Goal: Entertainment & Leisure: Consume media (video, audio)

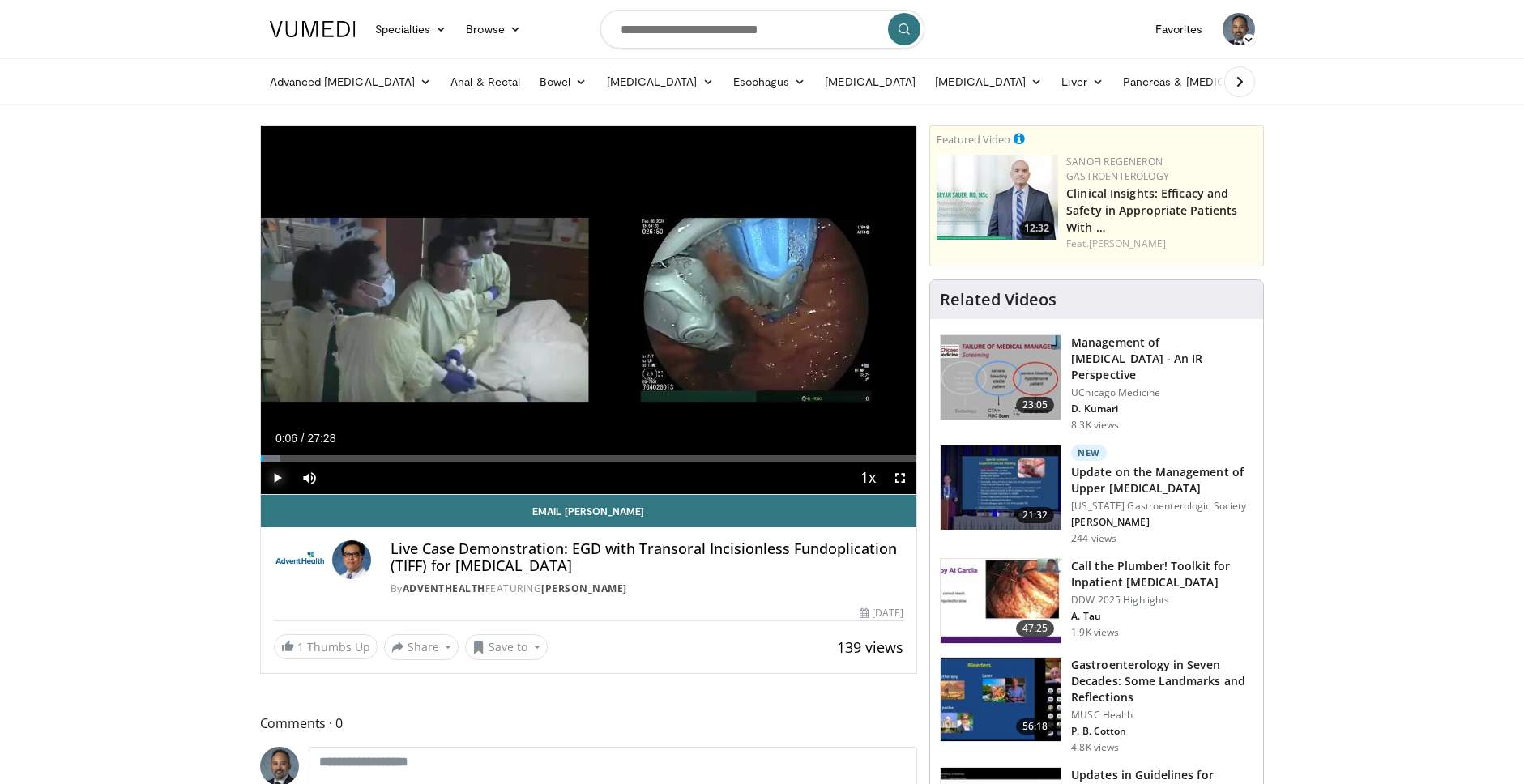
click at [278, 480] on span "Video Player" at bounding box center [276, 477] width 33 height 33
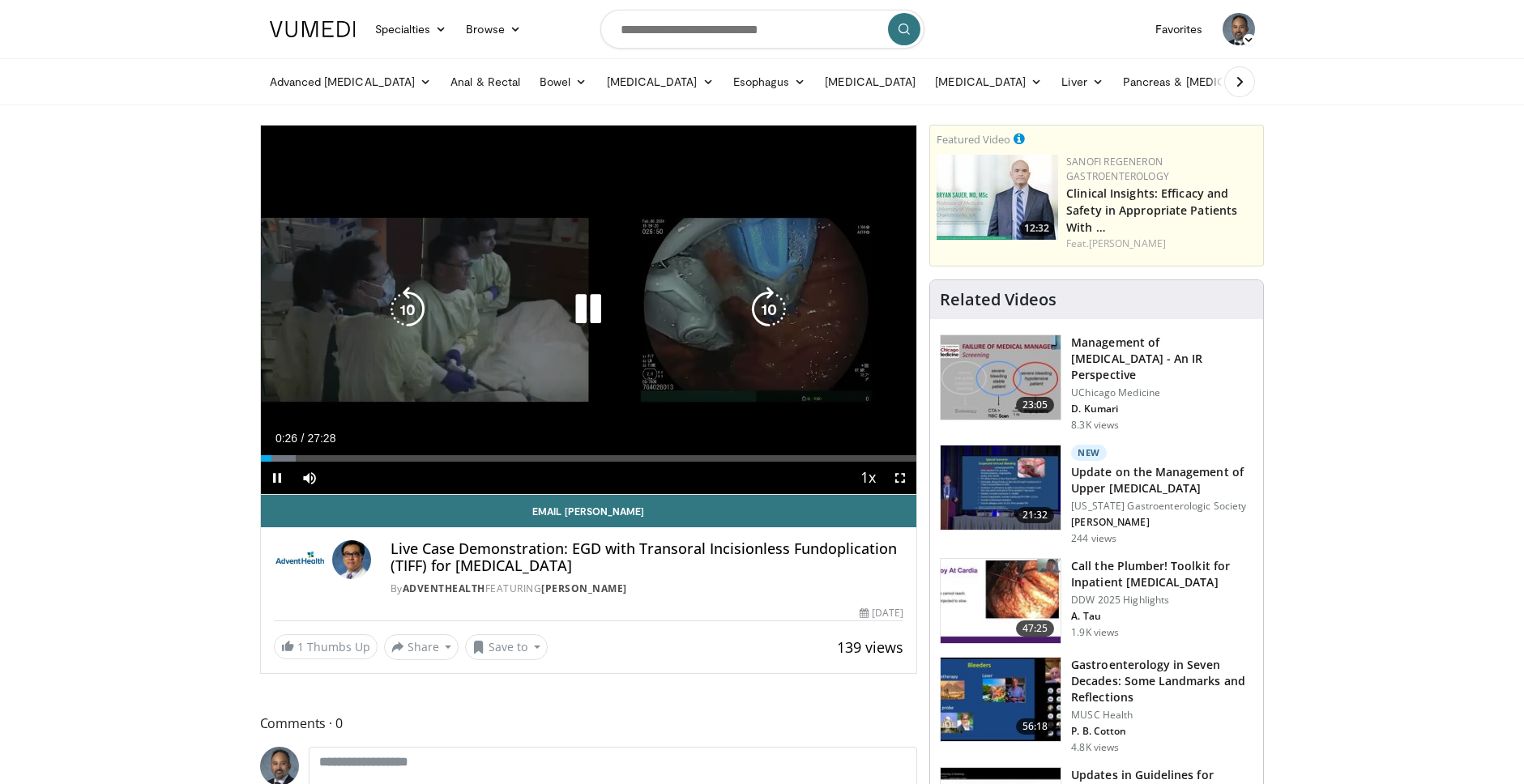
click at [767, 307] on icon "Video Player" at bounding box center [769, 310] width 46 height 46
click at [767, 308] on icon "Video Player" at bounding box center [769, 310] width 46 height 46
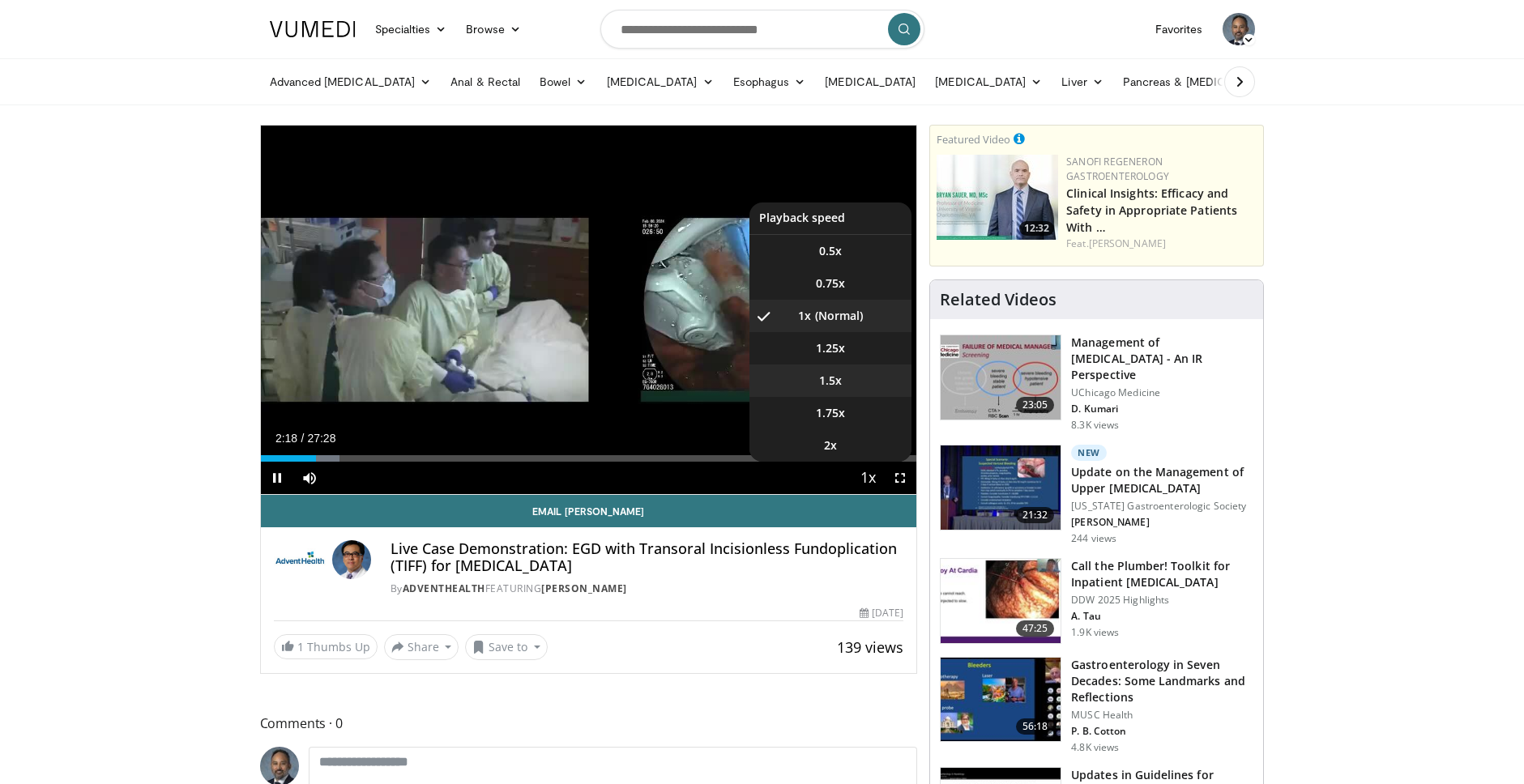
click at [831, 377] on span "1.5x" at bounding box center [830, 380] width 23 height 16
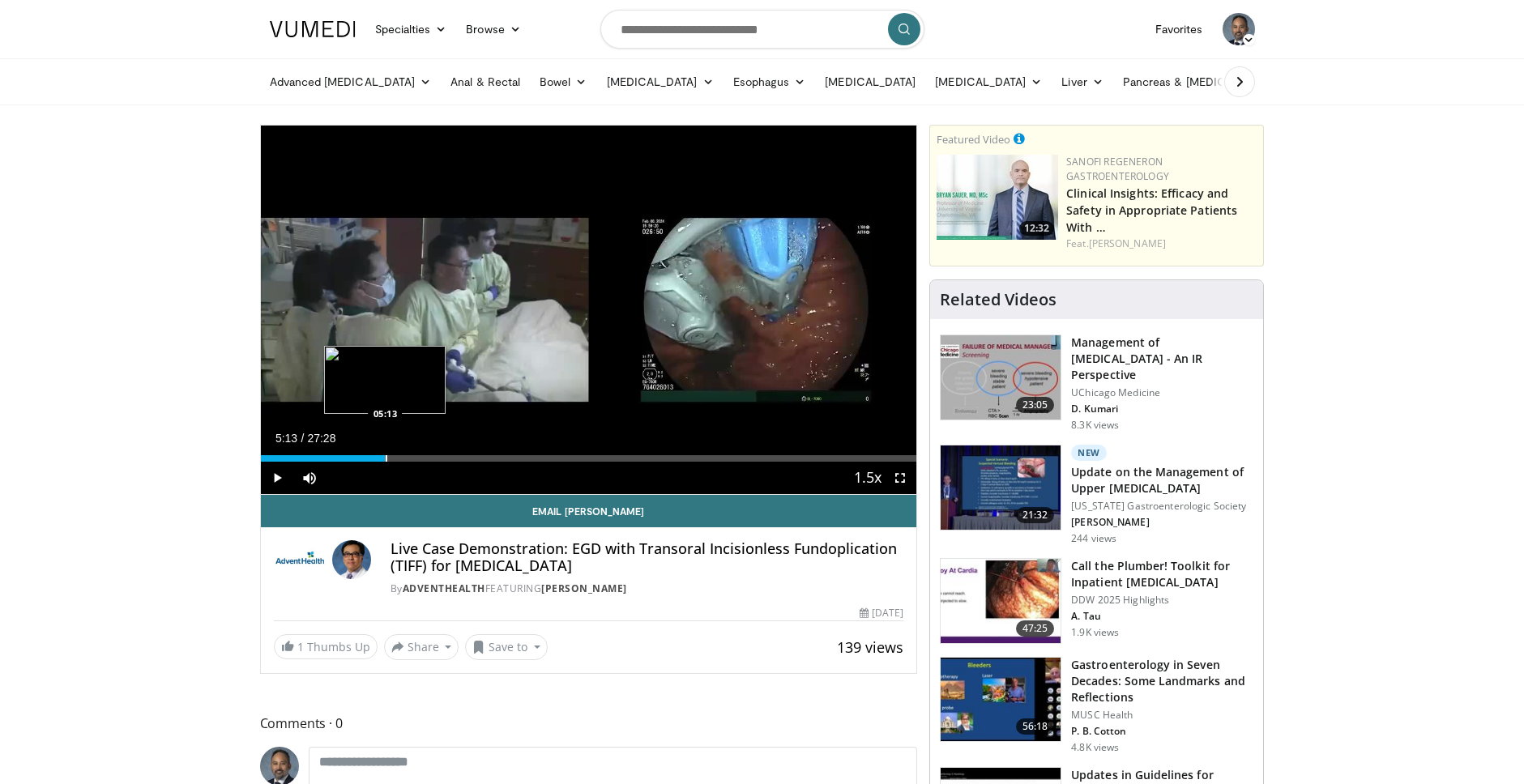
click at [386, 460] on div "Progress Bar" at bounding box center [387, 458] width 2 height 7
click at [396, 459] on div "Progress Bar" at bounding box center [397, 458] width 2 height 7
click at [906, 478] on span "Video Player" at bounding box center [900, 477] width 33 height 33
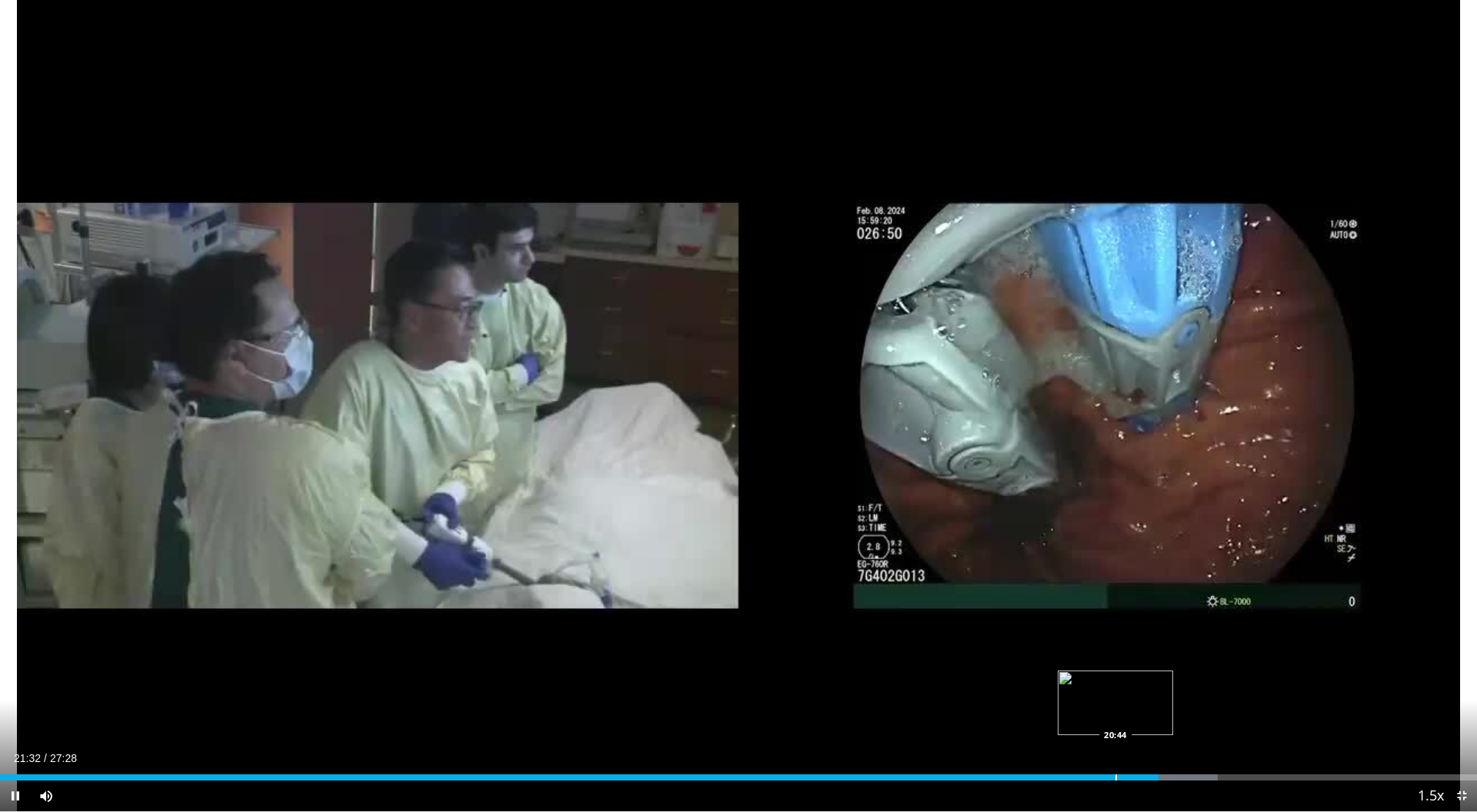
click at [1116, 743] on div "Progress Bar" at bounding box center [1117, 777] width 2 height 7
click at [1084, 743] on div "Progress Bar" at bounding box center [1085, 777] width 2 height 7
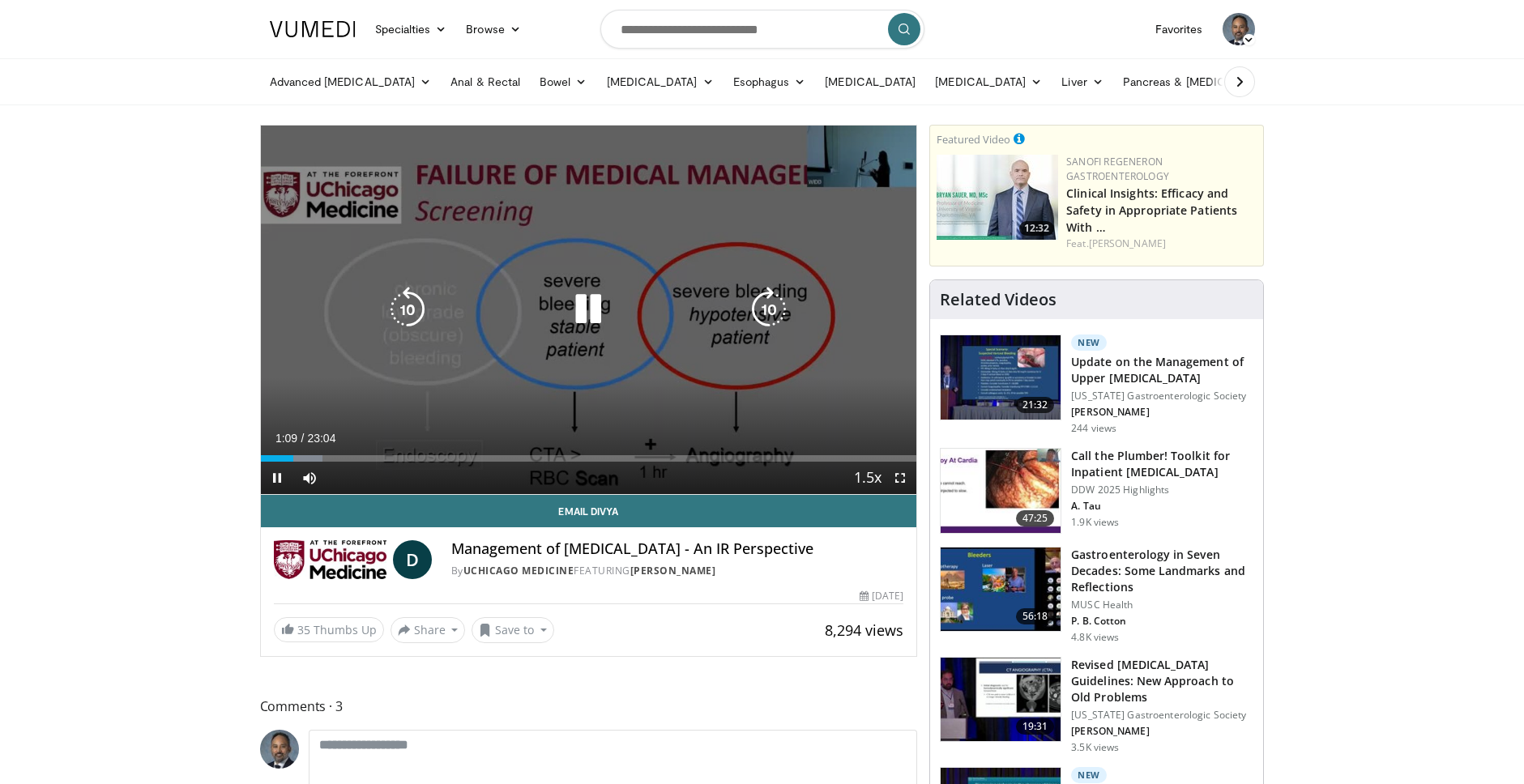
click at [587, 308] on icon "Video Player" at bounding box center [588, 310] width 46 height 46
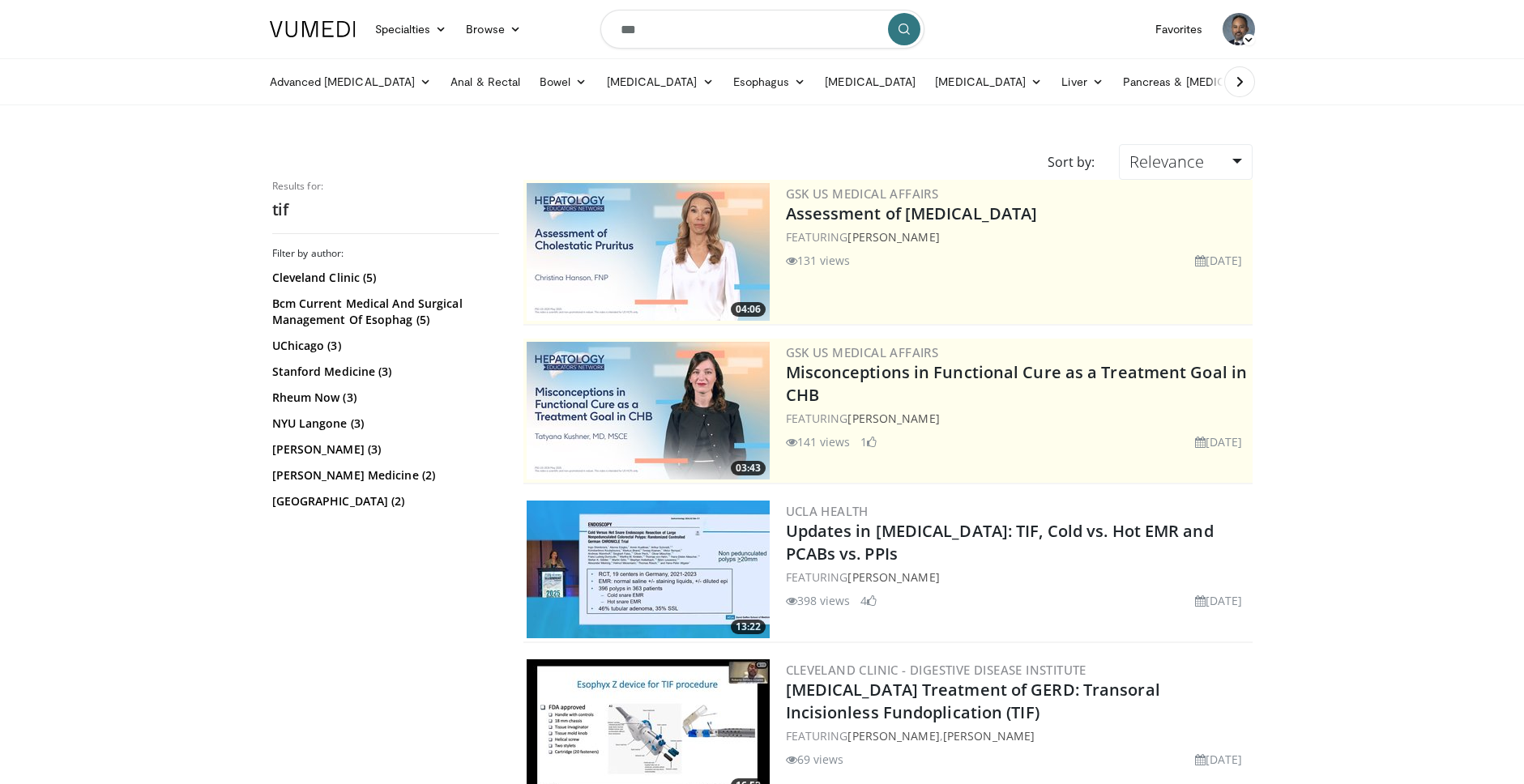
scroll to position [3170, 0]
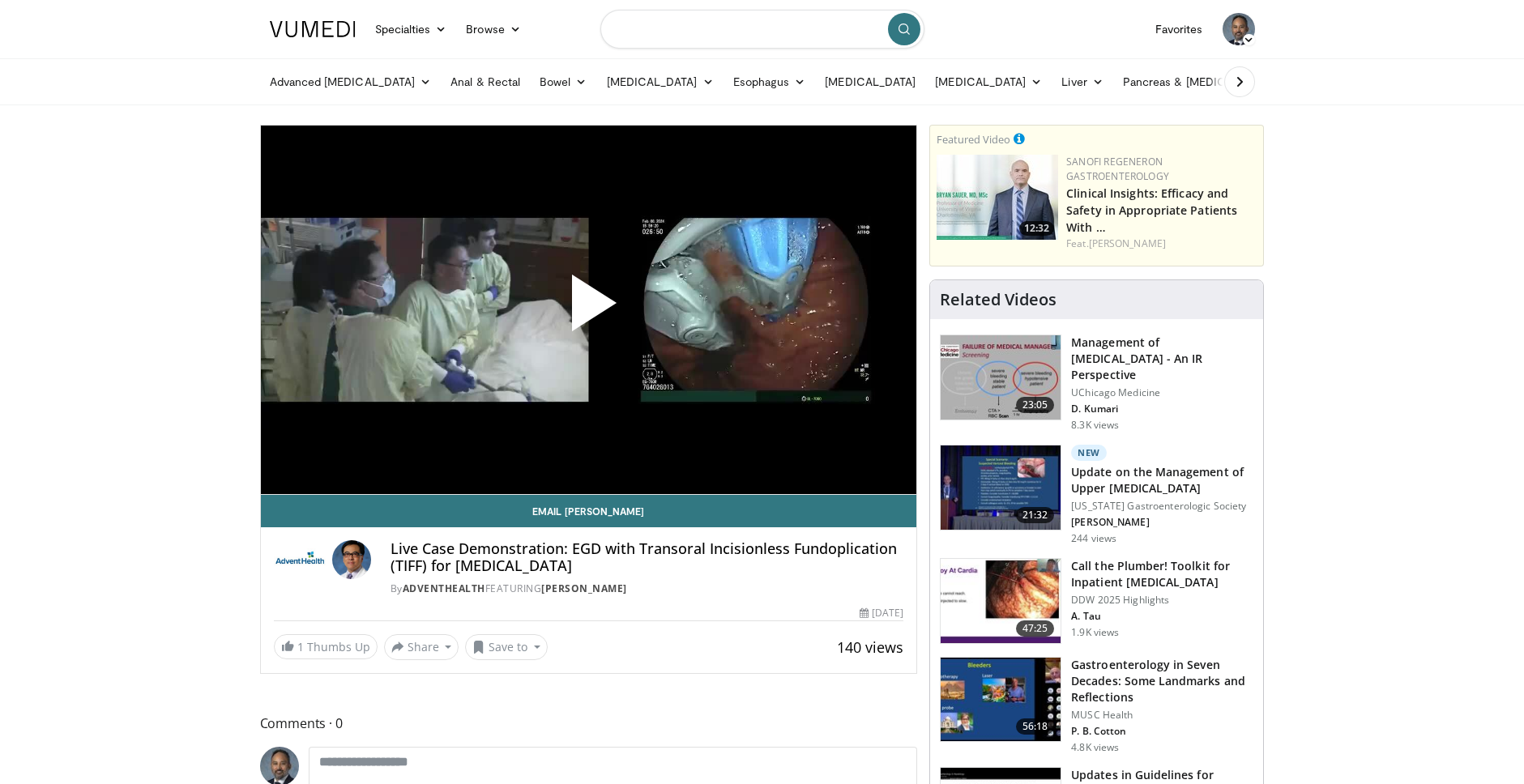
click at [670, 29] on input "Search topics, interventions" at bounding box center [762, 29] width 324 height 39
type input "**********"
